Goal: Task Accomplishment & Management: Use online tool/utility

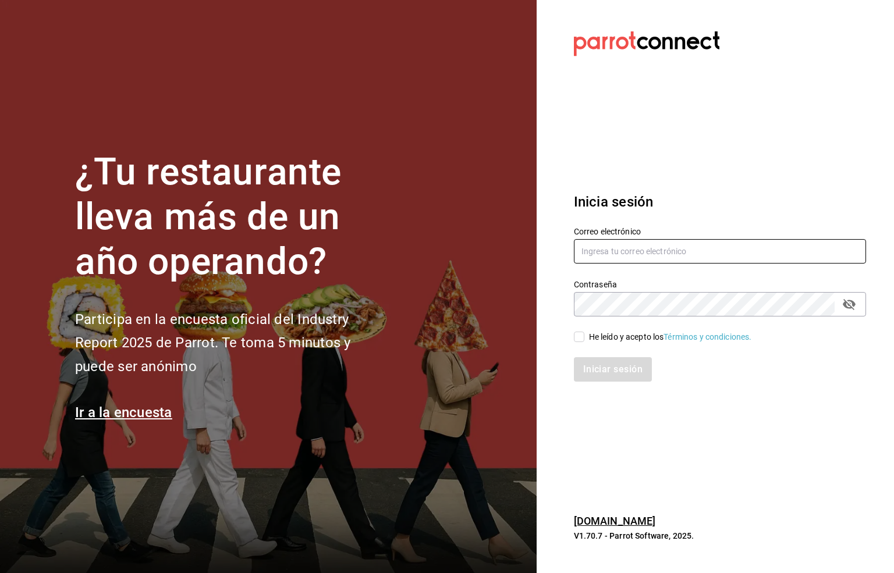
click at [627, 245] on input "text" at bounding box center [720, 251] width 292 height 24
type input "[EMAIL_ADDRESS][DOMAIN_NAME]"
click at [576, 338] on input "He leído y acepto los Términos y condiciones." at bounding box center [579, 337] width 10 height 10
checkbox input "true"
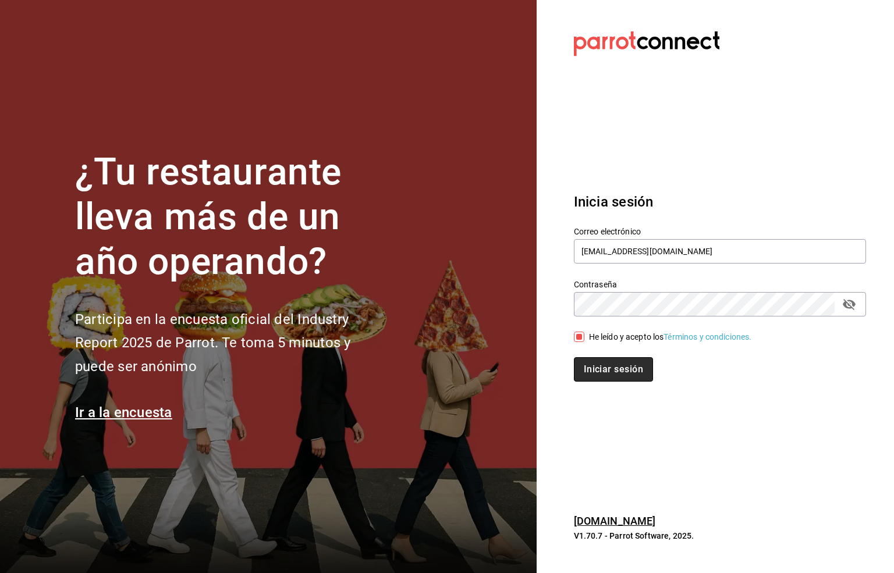
click at [597, 369] on button "Iniciar sesión" at bounding box center [613, 369] width 79 height 24
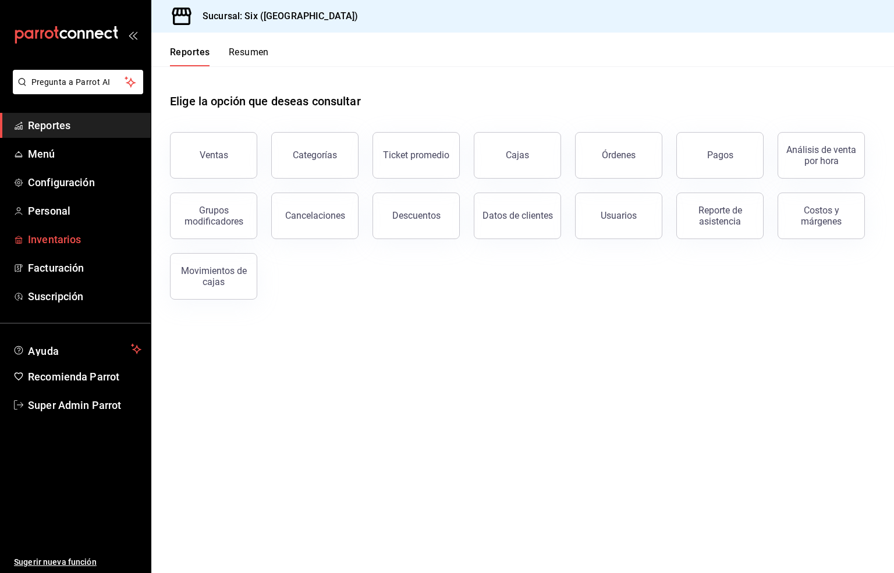
click at [39, 239] on span "Inventarios" at bounding box center [85, 240] width 114 height 16
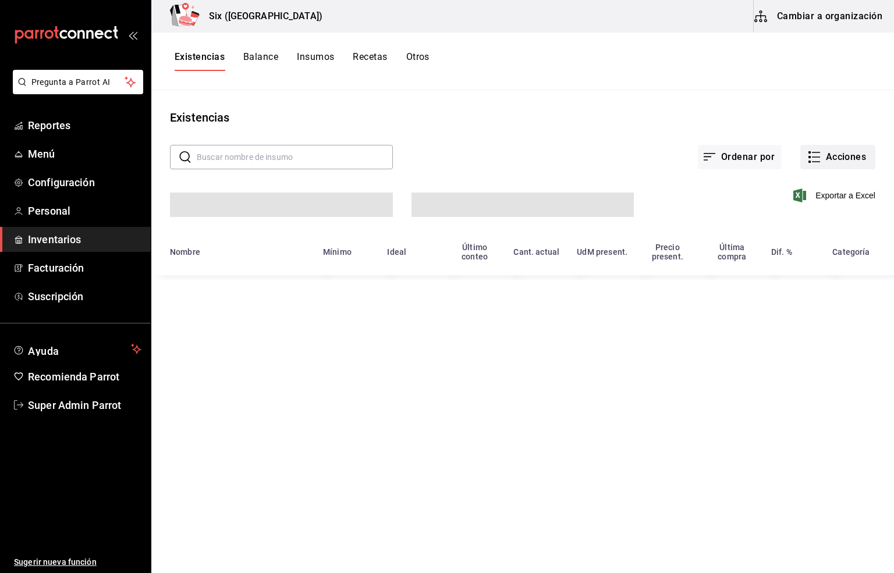
click at [830, 154] on button "Acciones" at bounding box center [838, 157] width 75 height 24
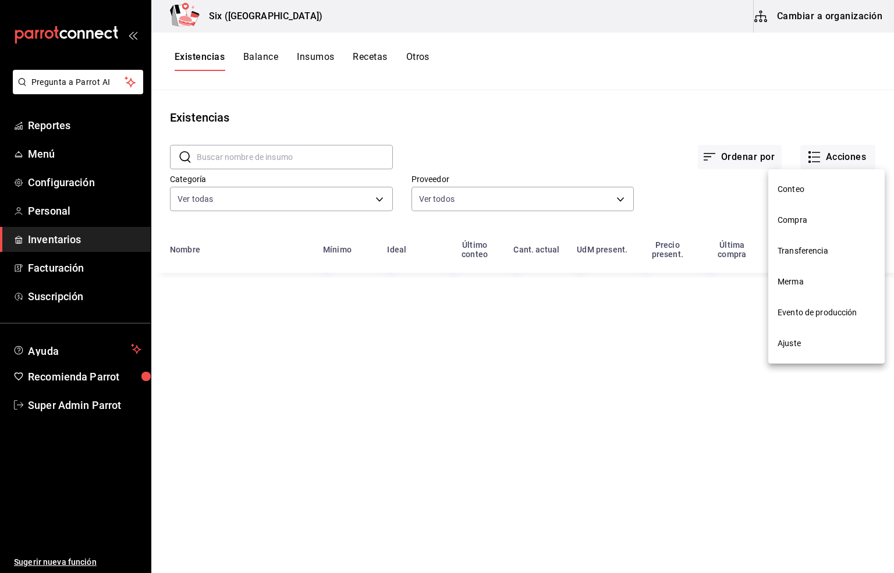
click at [789, 281] on span "Merma" at bounding box center [827, 282] width 98 height 12
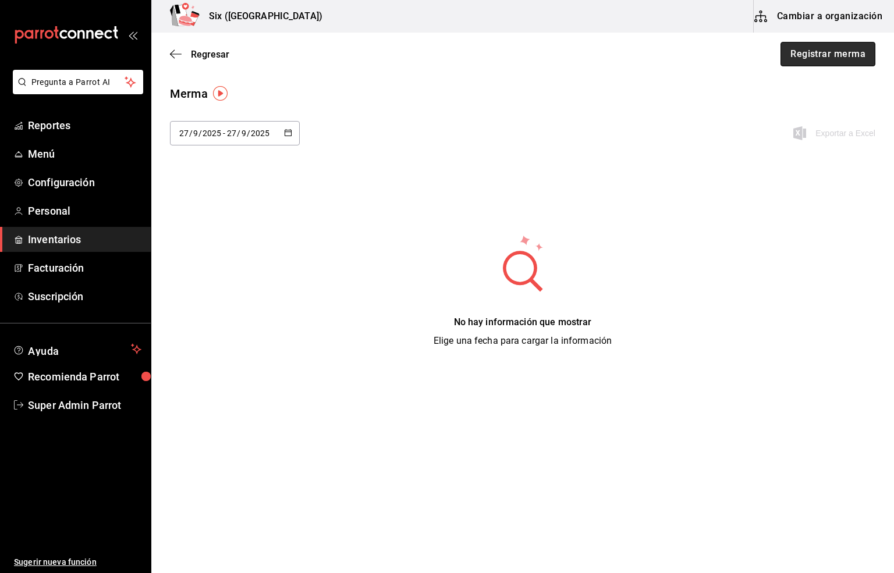
click at [818, 58] on button "Registrar merma" at bounding box center [828, 54] width 95 height 24
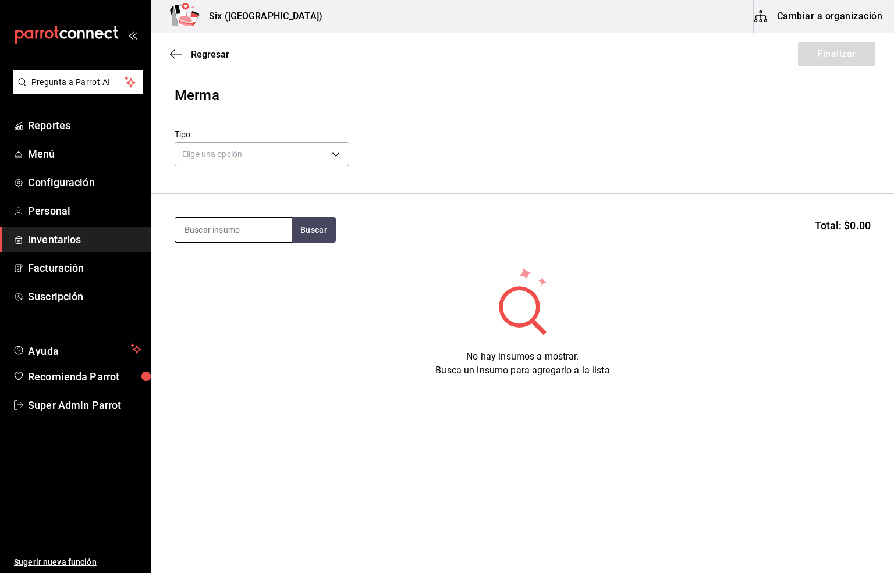
click at [227, 231] on input at bounding box center [233, 230] width 116 height 24
type input "patron"
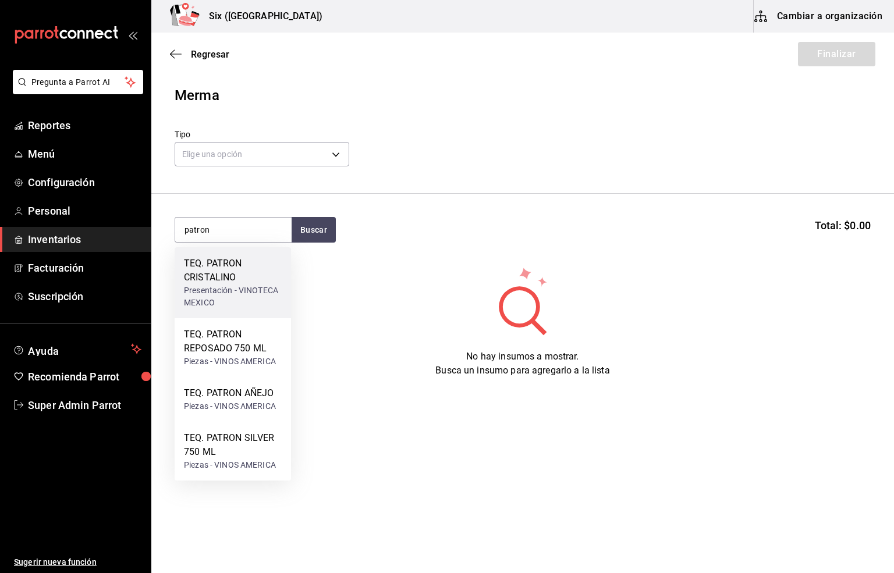
click at [215, 275] on div "TEQ. PATRON CRISTALINO" at bounding box center [233, 271] width 98 height 28
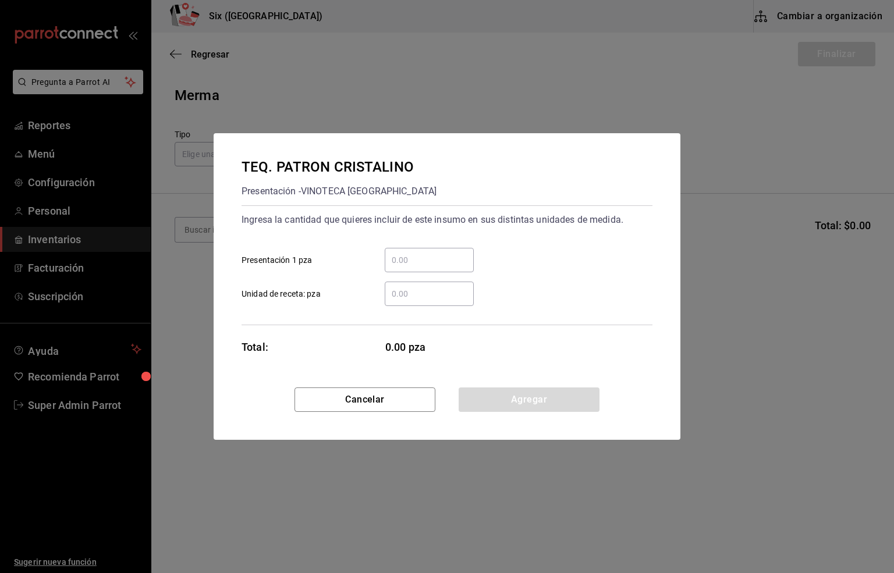
click at [402, 257] on input "​ Presentación 1 pza" at bounding box center [429, 260] width 89 height 14
type input "1"
type input "2"
click at [524, 398] on button "Agregar" at bounding box center [529, 400] width 141 height 24
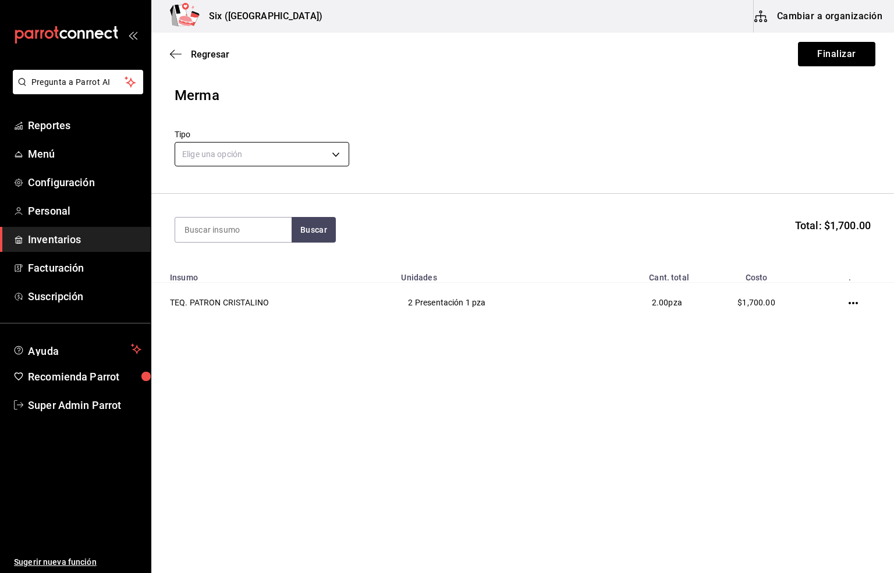
click at [241, 154] on body "Pregunta a Parrot AI Reportes Menú Configuración Personal Inventarios Facturaci…" at bounding box center [447, 254] width 894 height 508
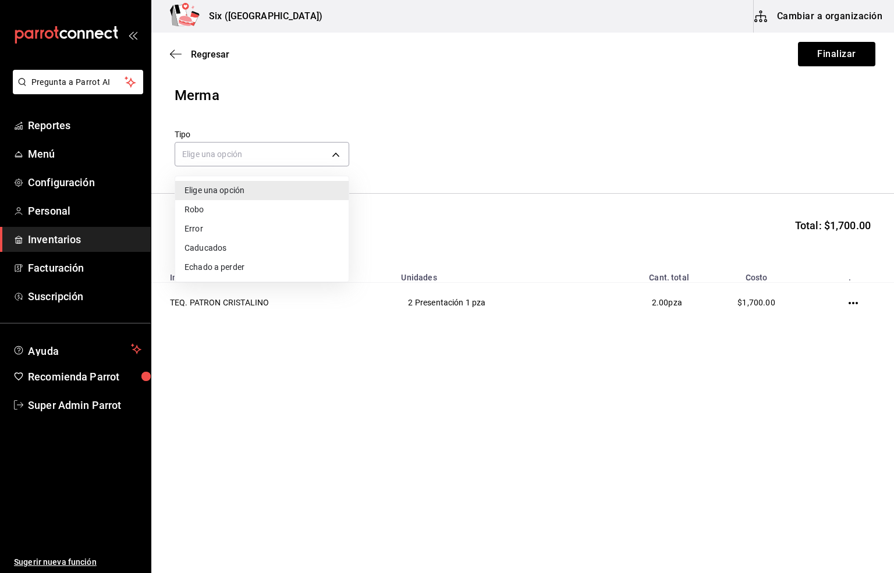
click at [204, 231] on li "Error" at bounding box center [261, 228] width 173 height 19
type input "ERROR"
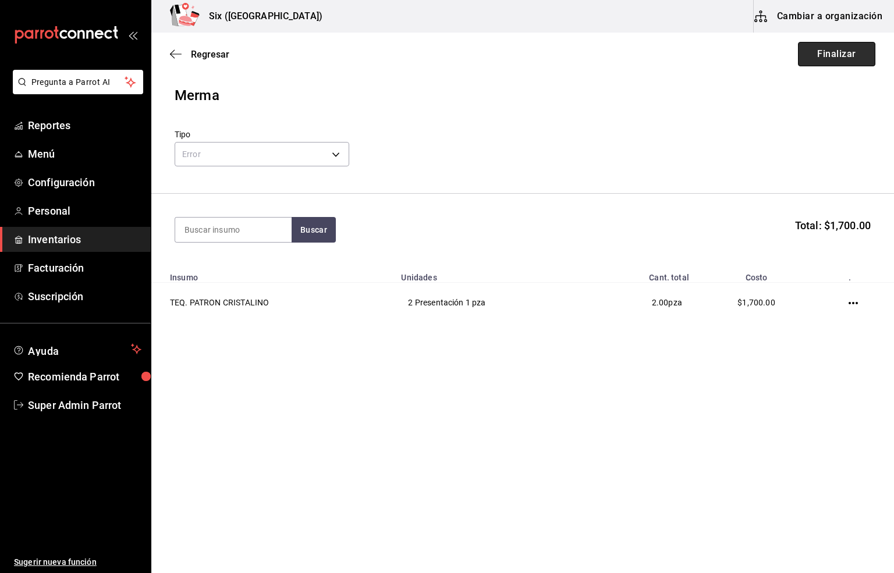
click at [858, 56] on button "Finalizar" at bounding box center [836, 54] width 77 height 24
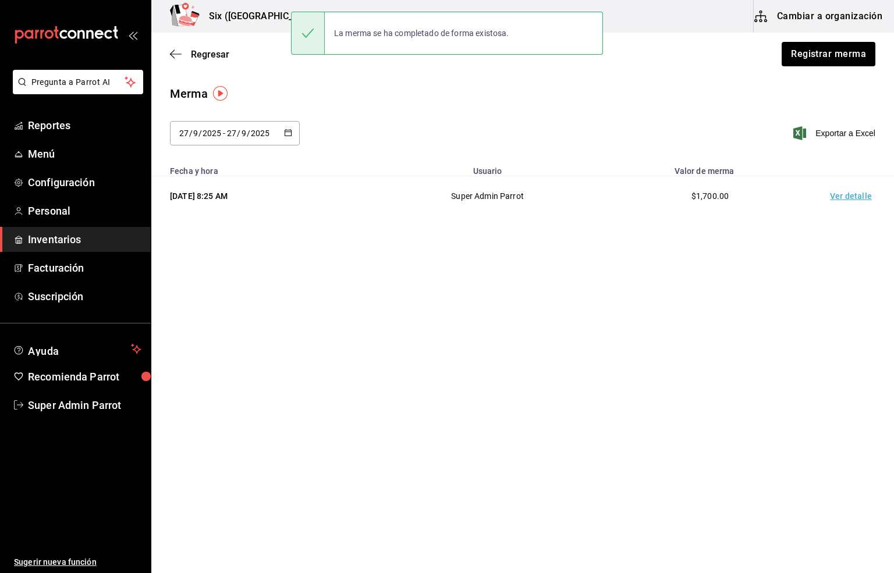
click at [840, 196] on td "Ver detalle" at bounding box center [854, 196] width 82 height 40
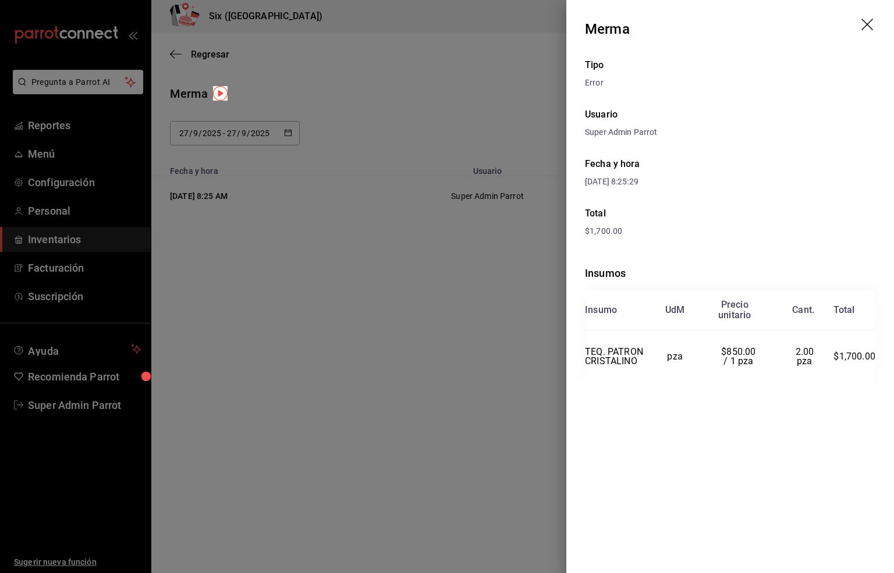
click at [872, 27] on icon "drag" at bounding box center [869, 26] width 14 height 14
